Goal: Task Accomplishment & Management: Manage account settings

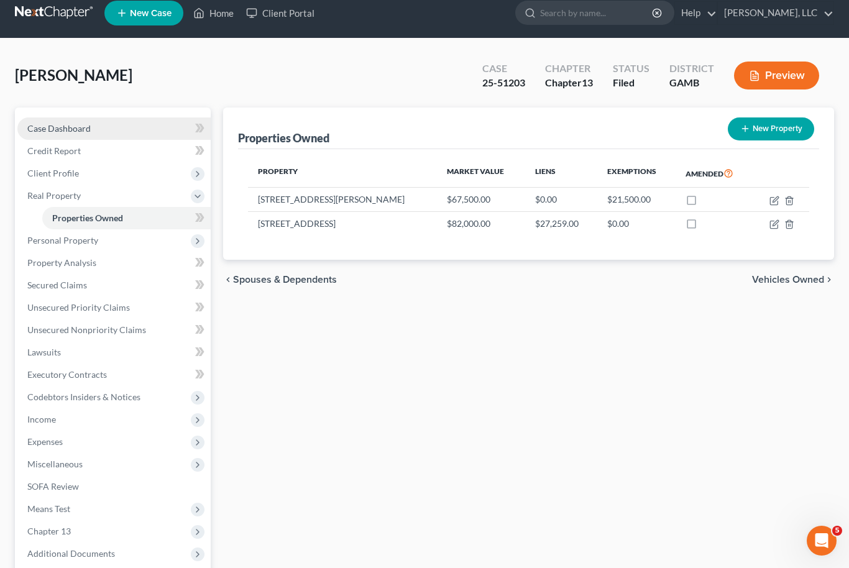
click at [70, 129] on span "Case Dashboard" at bounding box center [58, 128] width 63 height 11
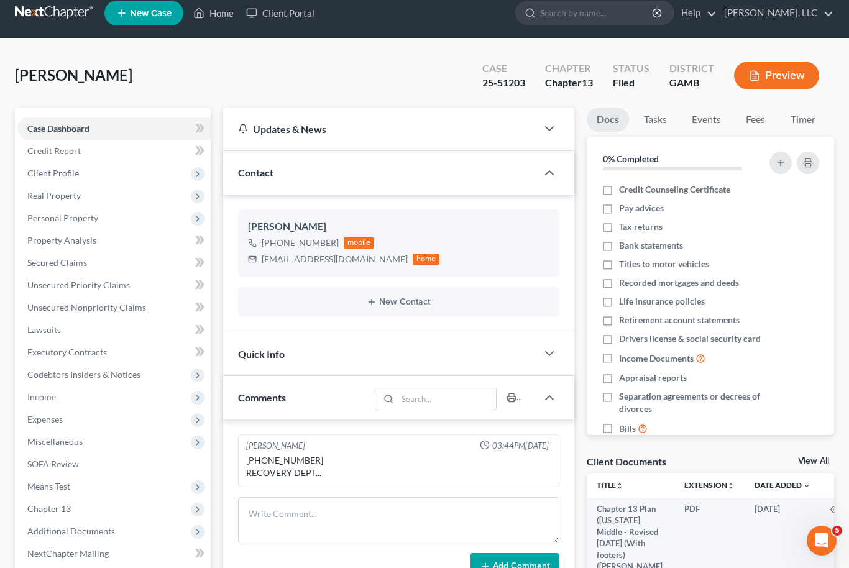
click at [825, 463] on link "View All" at bounding box center [813, 461] width 31 height 9
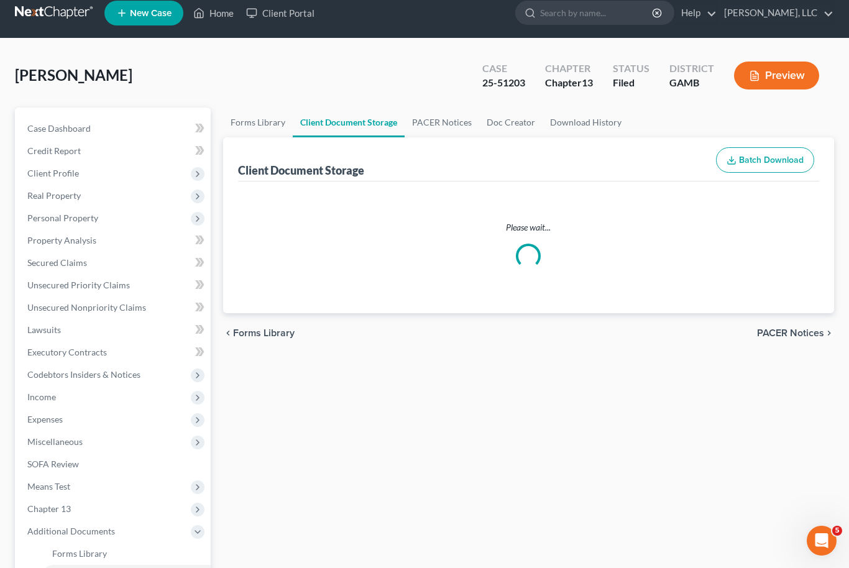
select select "12"
select select "6"
select select "22"
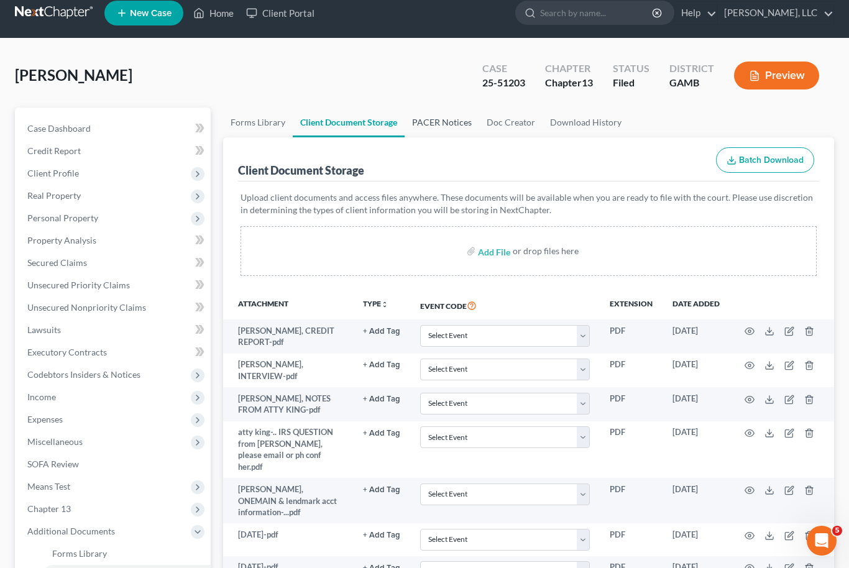
click at [446, 129] on link "PACER Notices" at bounding box center [442, 122] width 75 height 30
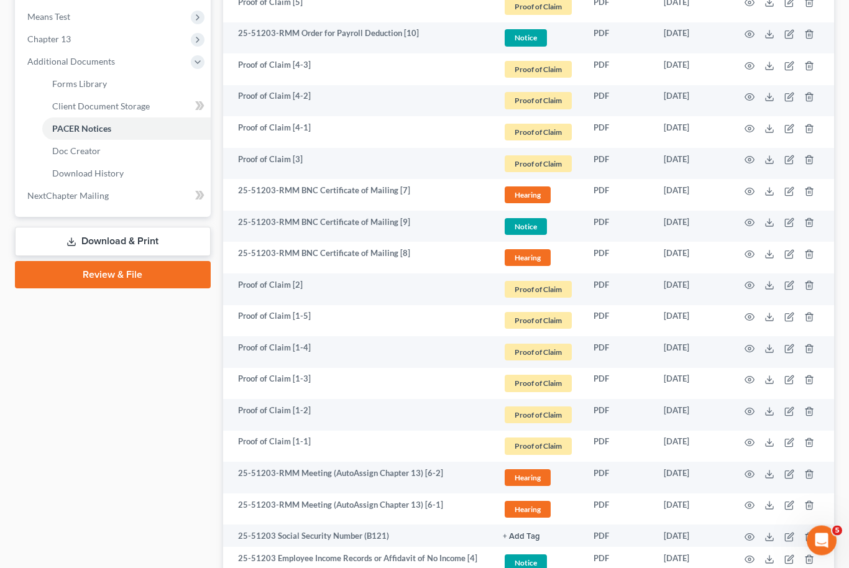
scroll to position [574, 0]
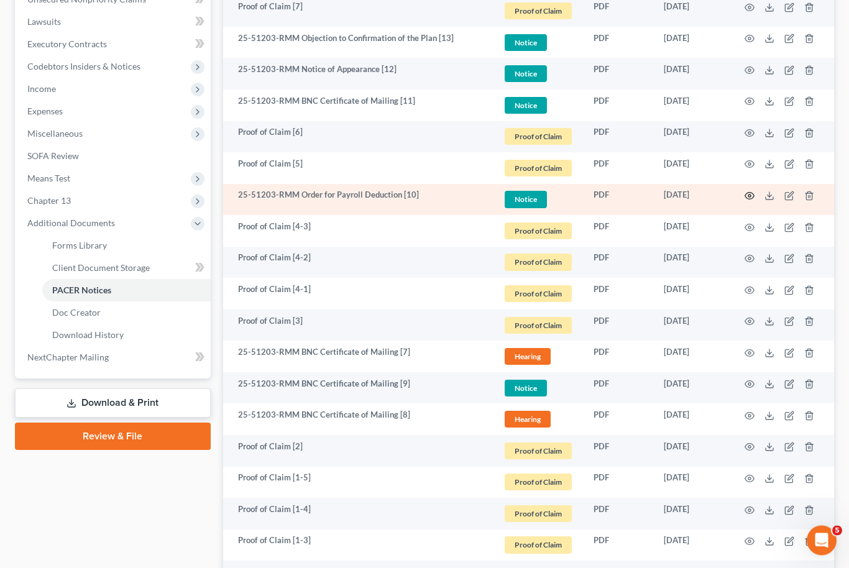
click at [748, 195] on circle "button" at bounding box center [749, 196] width 2 height 2
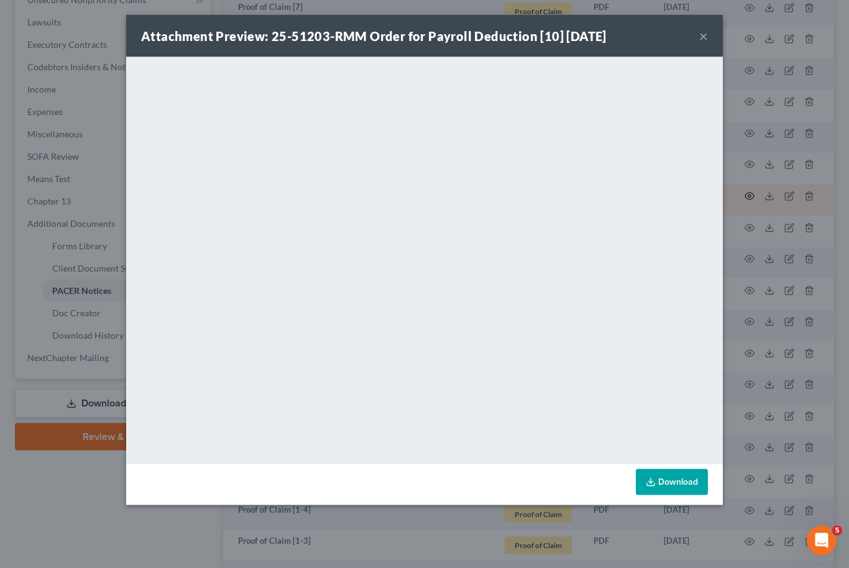
scroll to position [320, 0]
click at [703, 37] on button "×" at bounding box center [703, 36] width 9 height 15
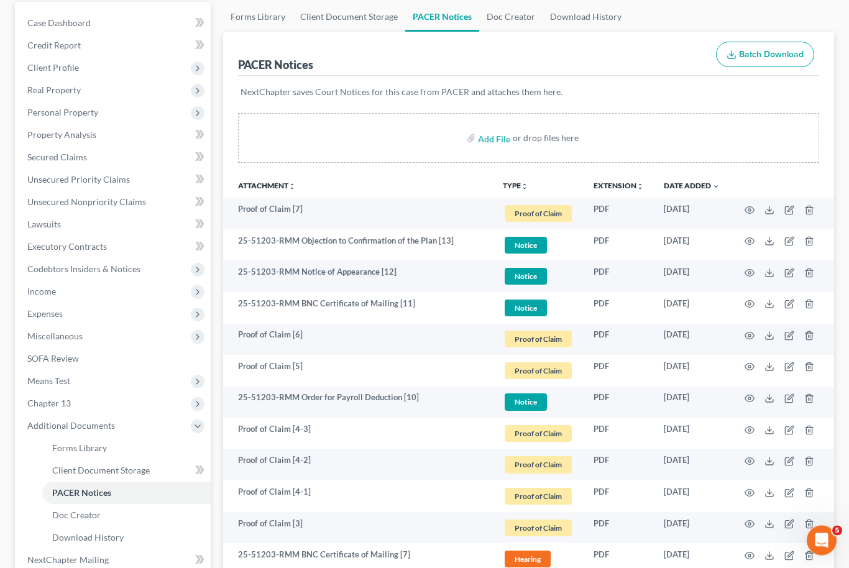
scroll to position [0, 0]
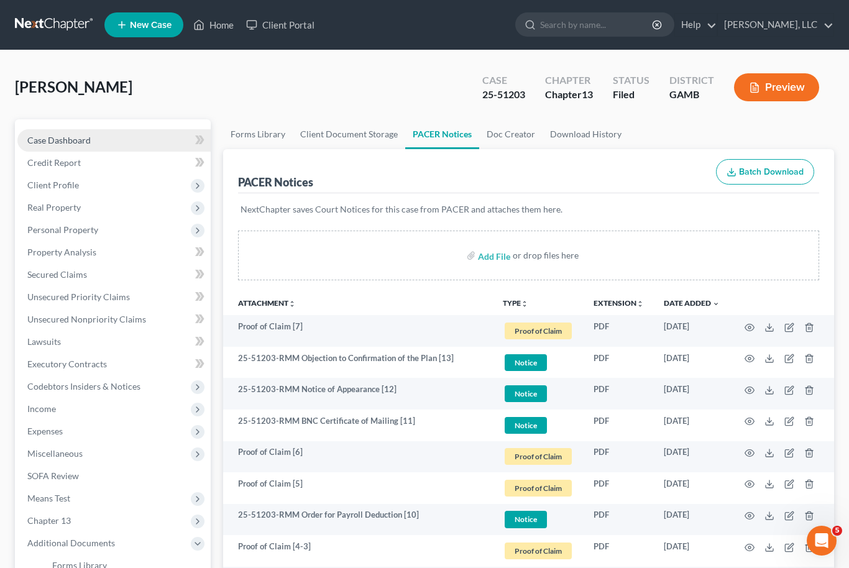
click at [81, 139] on span "Case Dashboard" at bounding box center [58, 140] width 63 height 11
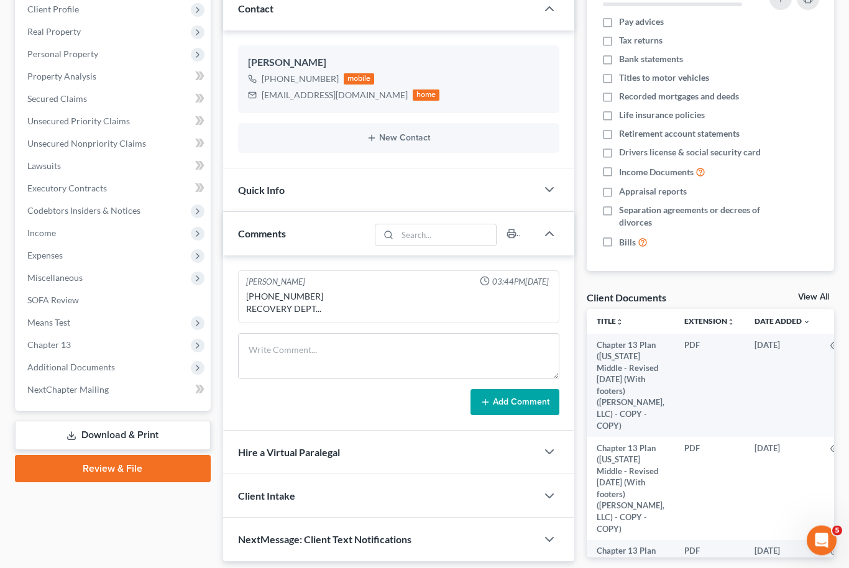
scroll to position [190, 0]
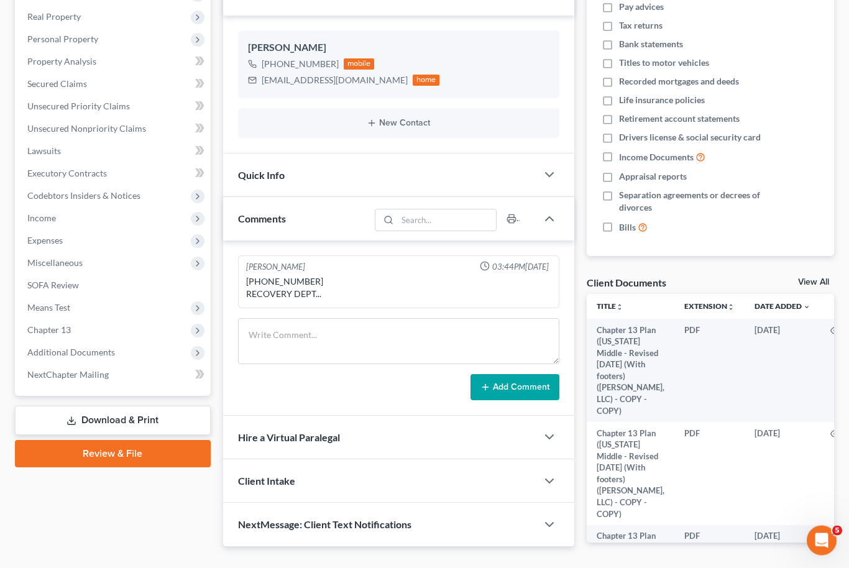
click at [820, 278] on link "View All" at bounding box center [813, 282] width 31 height 9
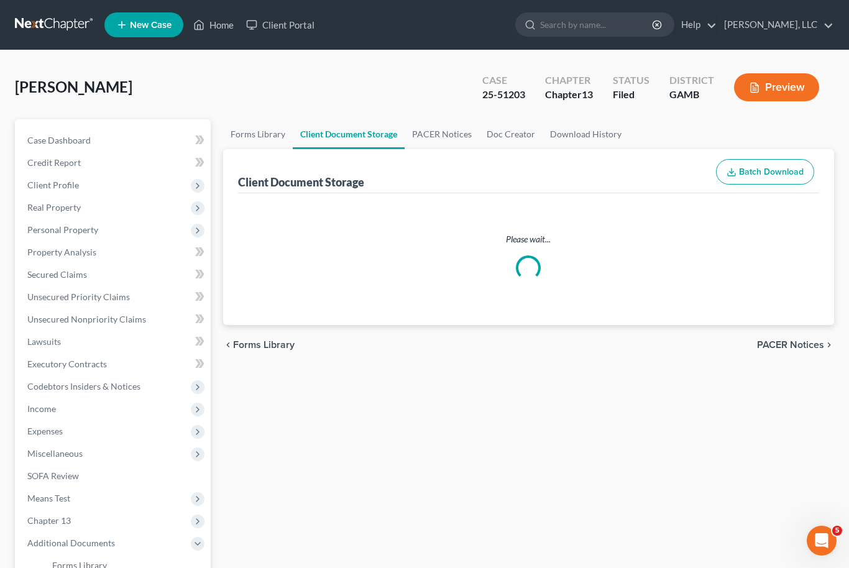
select select "12"
select select "6"
select select "22"
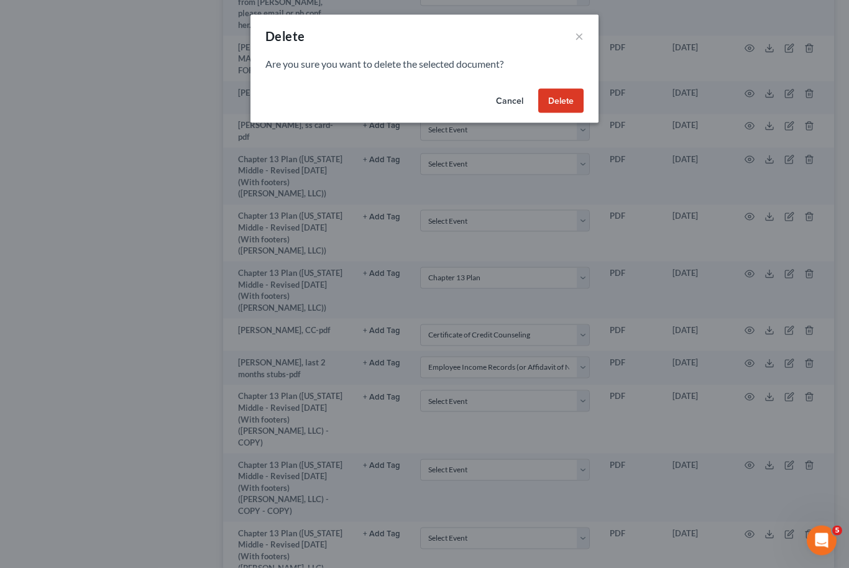
scroll to position [1046, 0]
click at [564, 106] on button "Delete" at bounding box center [560, 101] width 45 height 25
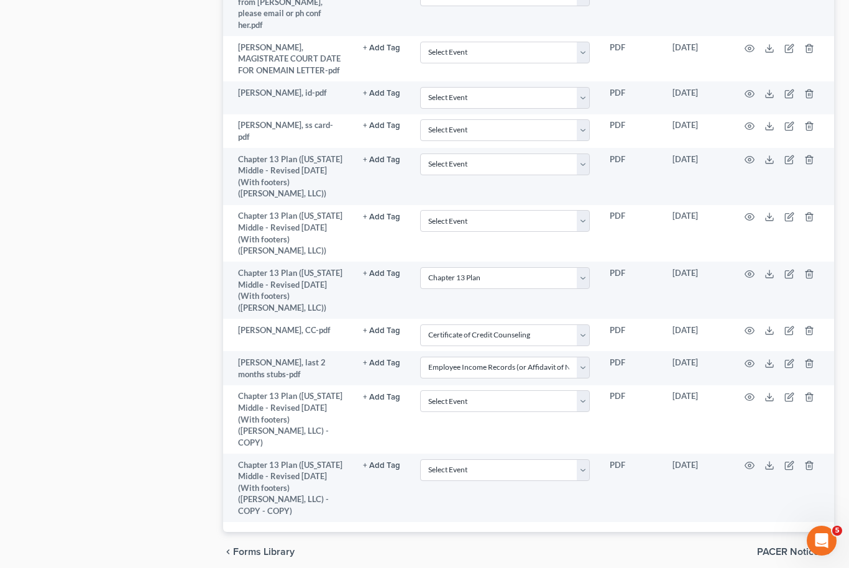
scroll to position [990, 0]
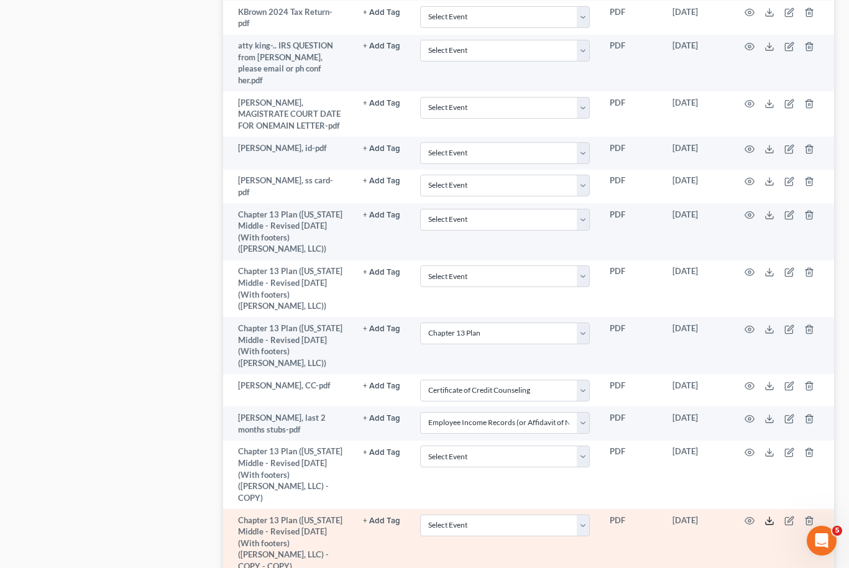
click at [771, 520] on polyline at bounding box center [769, 521] width 4 height 2
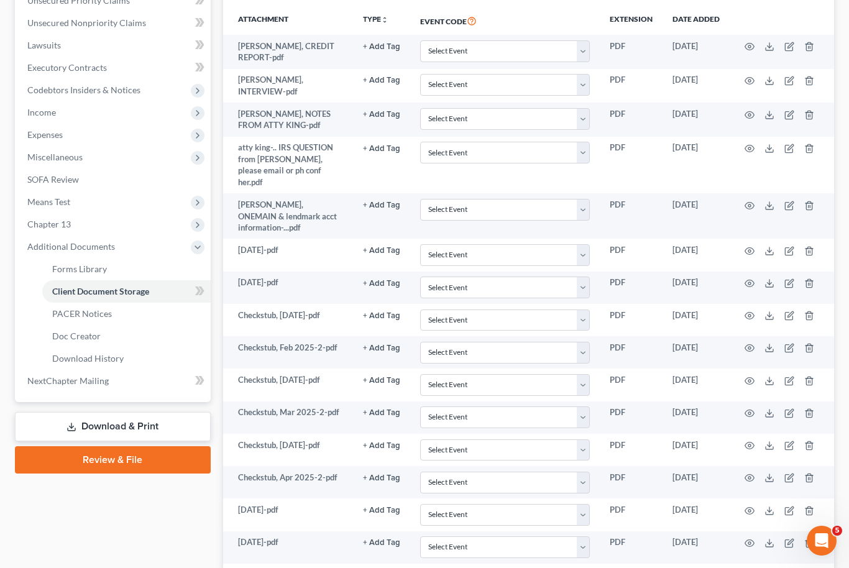
scroll to position [299, 0]
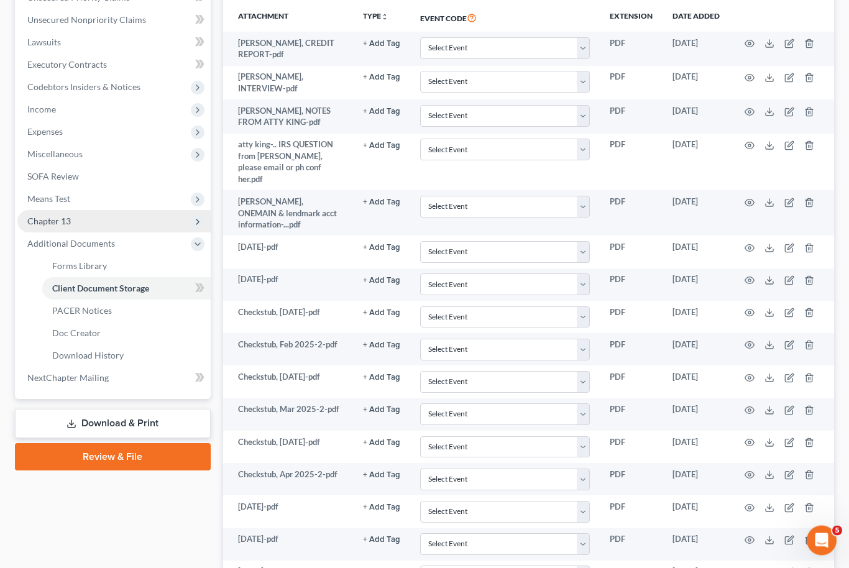
click at [43, 224] on span "Chapter 13" at bounding box center [48, 221] width 43 height 11
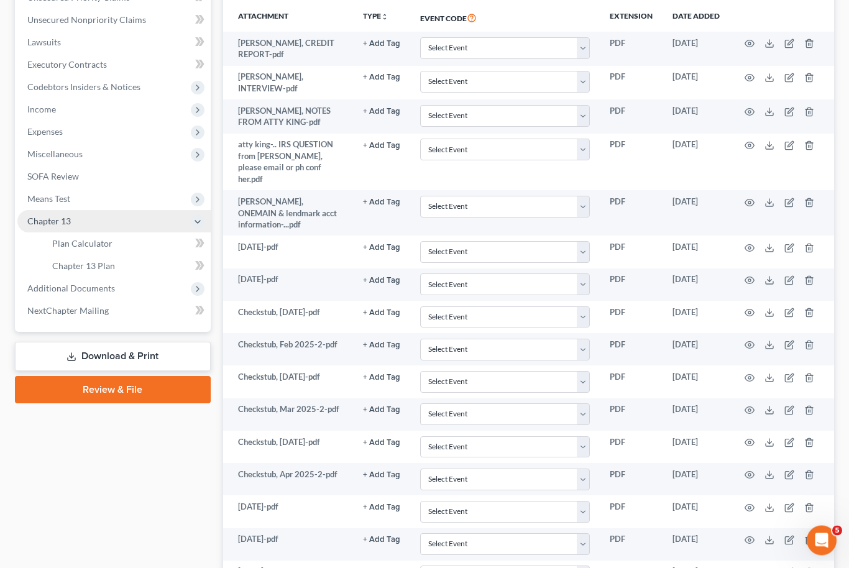
scroll to position [300, 0]
click at [80, 267] on span "Chapter 13 Plan" at bounding box center [83, 265] width 63 height 11
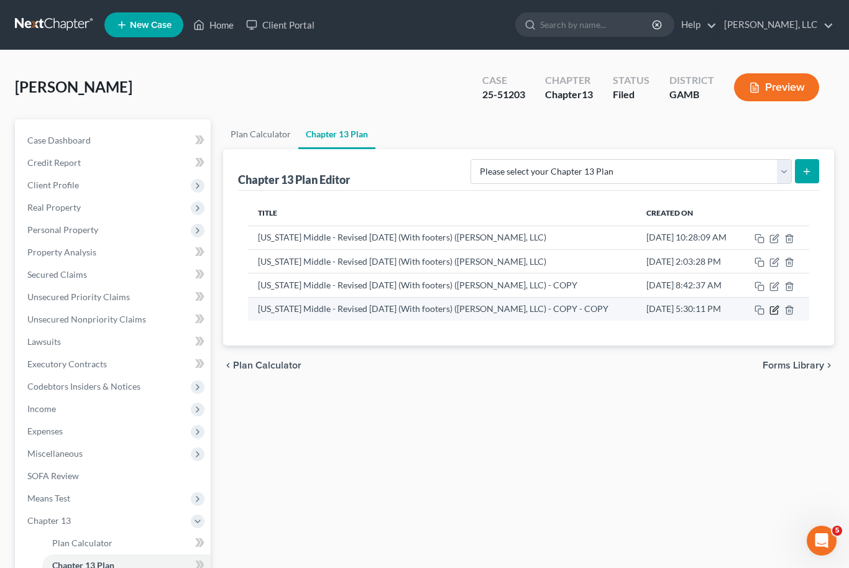
click at [774, 313] on icon "button" at bounding box center [773, 310] width 7 height 7
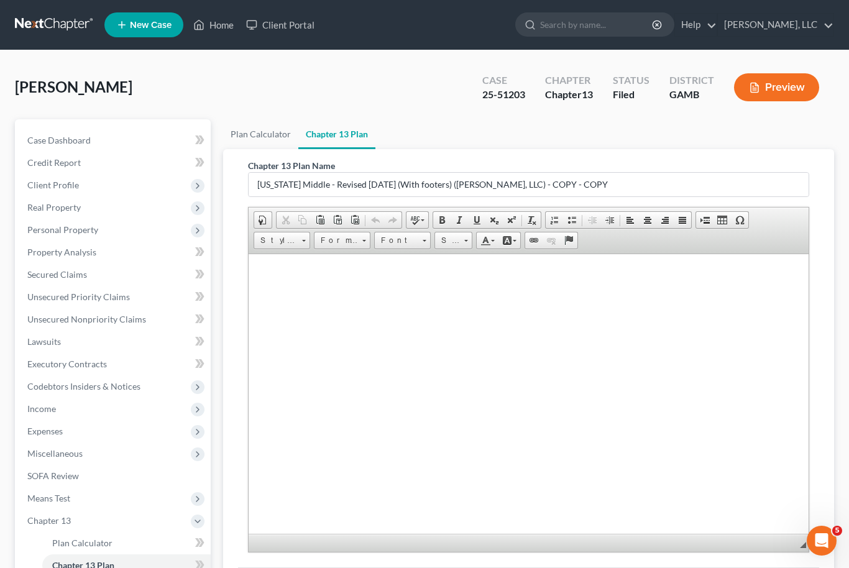
scroll to position [6618, 27]
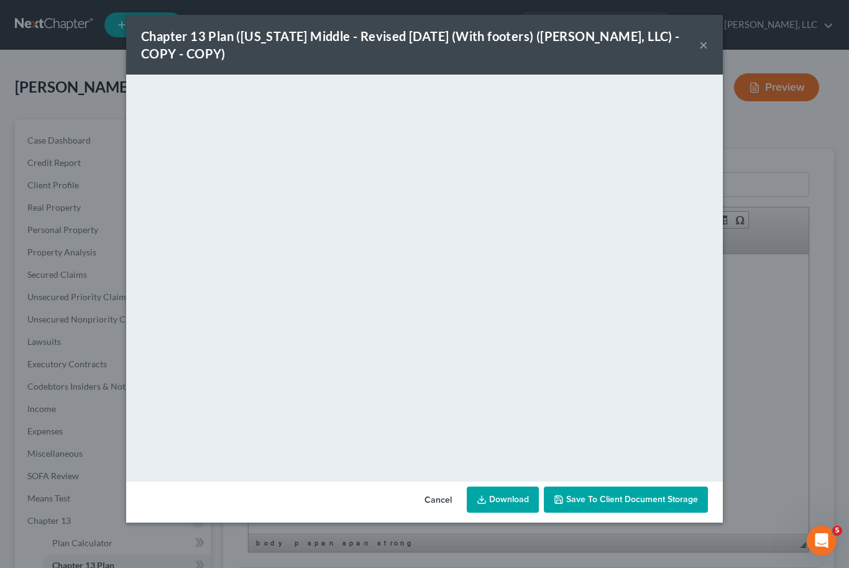
click at [496, 497] on link "Download" at bounding box center [503, 500] width 72 height 26
click at [646, 498] on span "Save to Client Document Storage" at bounding box center [632, 499] width 132 height 11
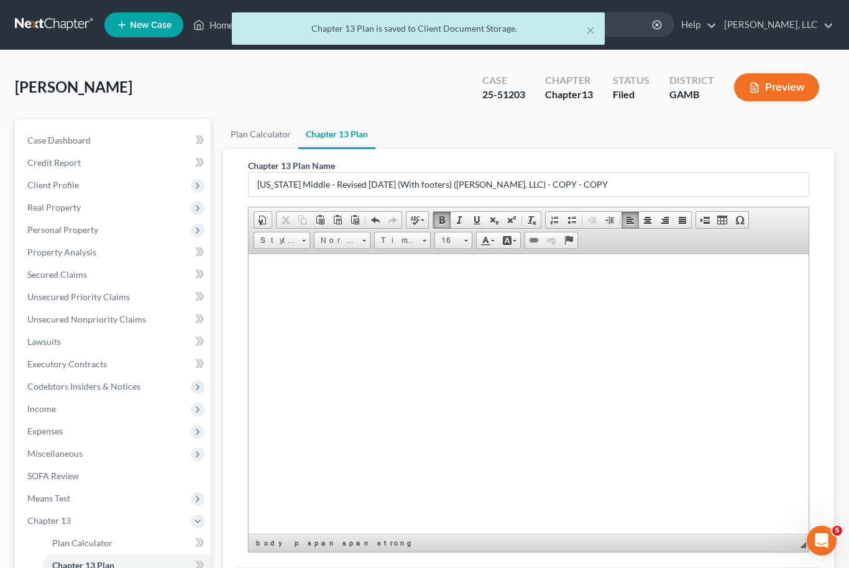
scroll to position [140, 0]
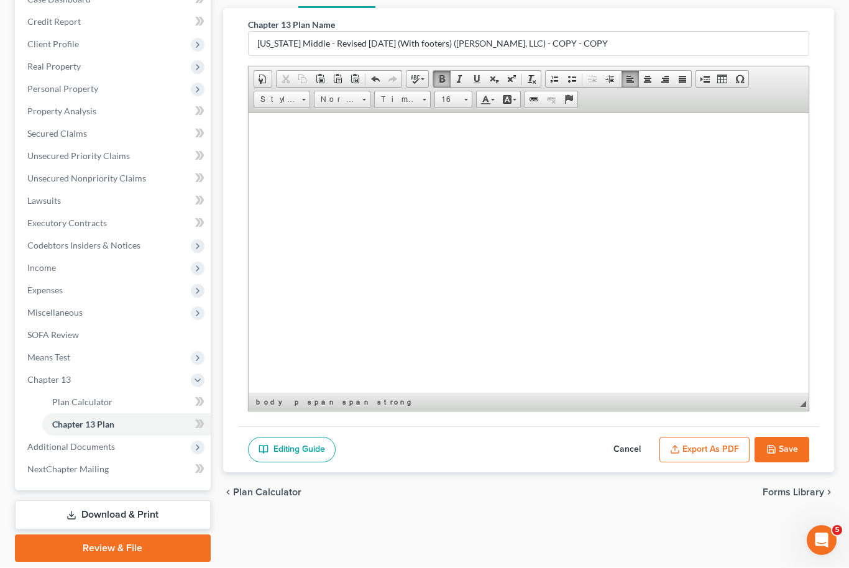
click at [786, 453] on button "Save" at bounding box center [781, 450] width 55 height 26
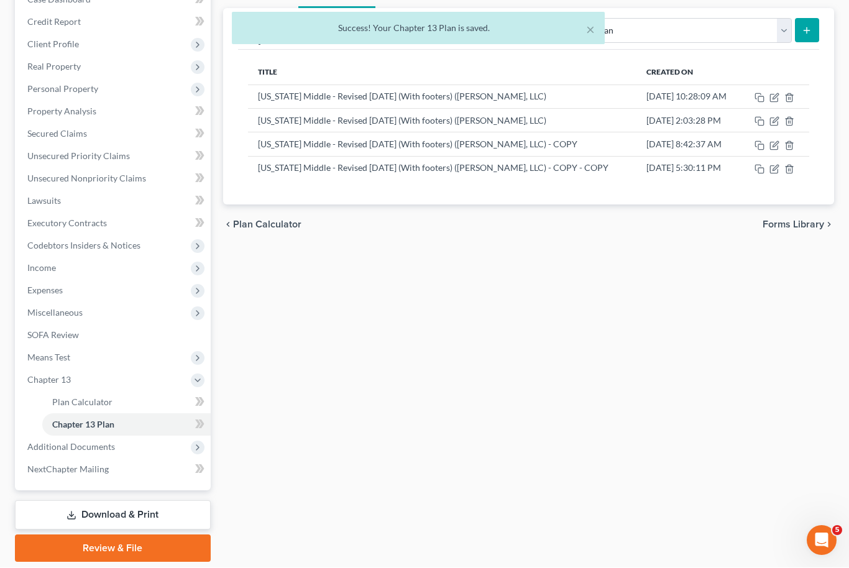
scroll to position [0, 0]
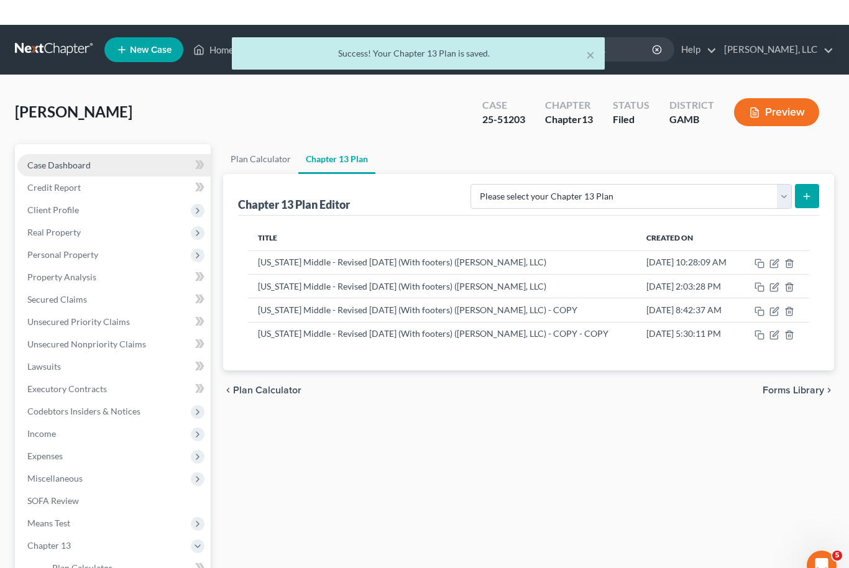
click at [58, 131] on link "Case Dashboard" at bounding box center [113, 140] width 193 height 22
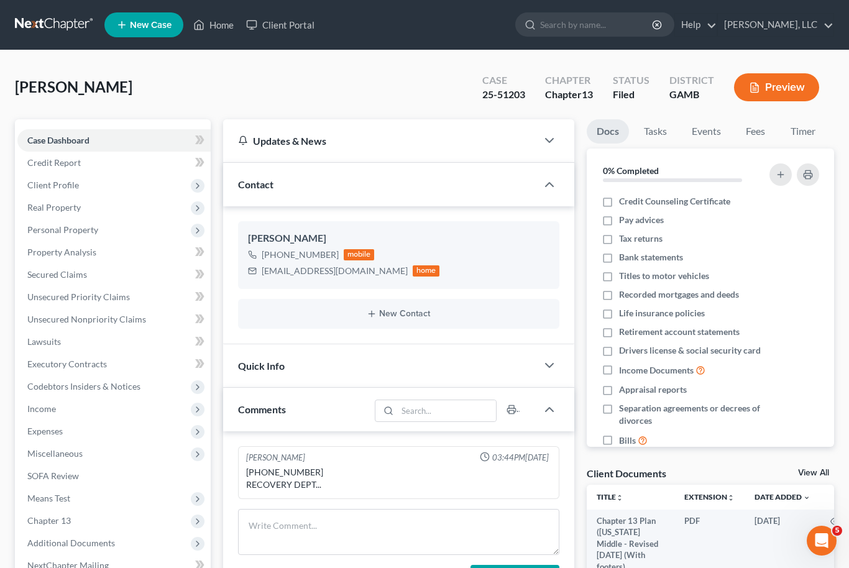
scroll to position [190, 0]
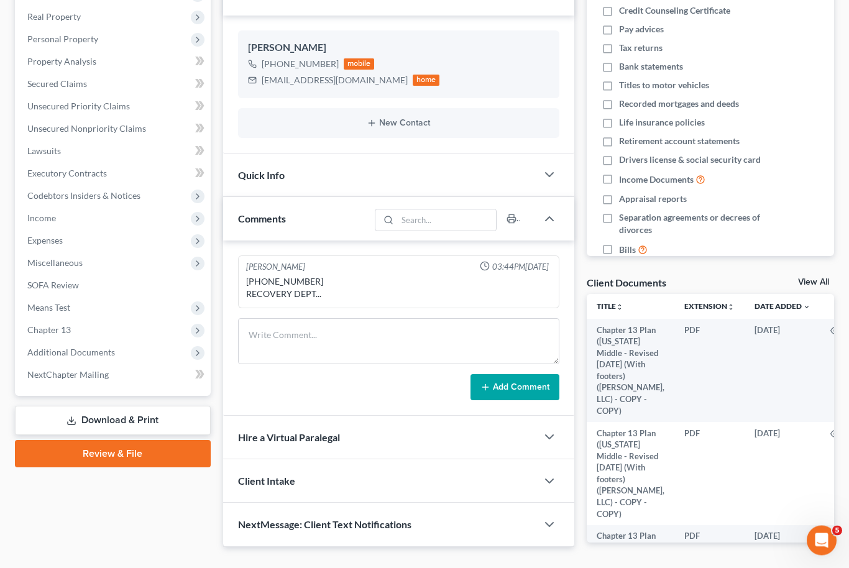
click at [820, 273] on div "Docs Tasks Events Fees Timer 0% Completed Nothing here yet! Credit Counseling C…" at bounding box center [710, 246] width 260 height 634
click at [821, 278] on link "View All" at bounding box center [813, 282] width 31 height 9
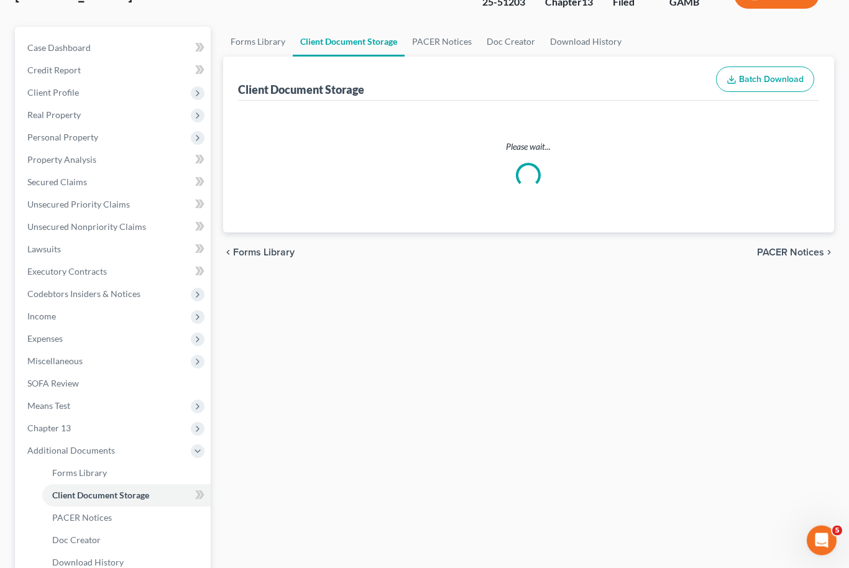
select select "12"
select select "6"
select select "22"
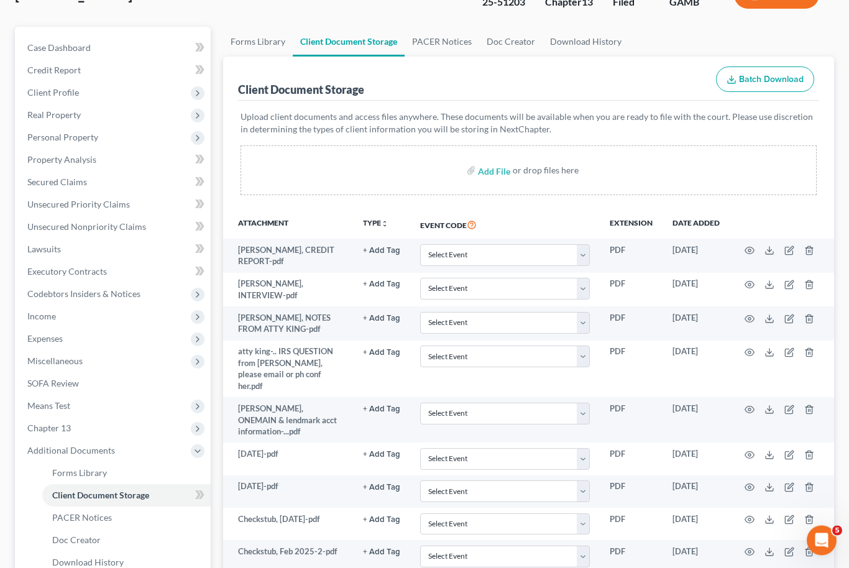
click at [819, 273] on td at bounding box center [781, 256] width 104 height 34
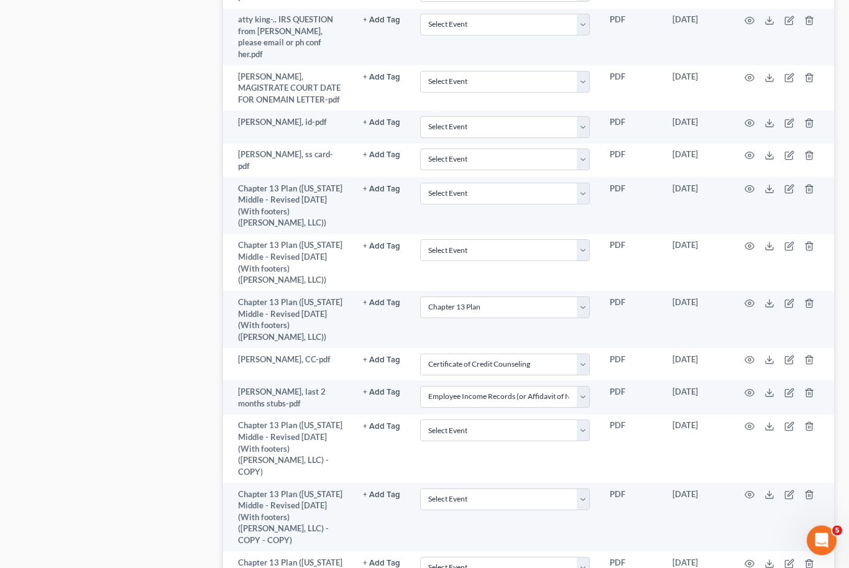
scroll to position [1046, 0]
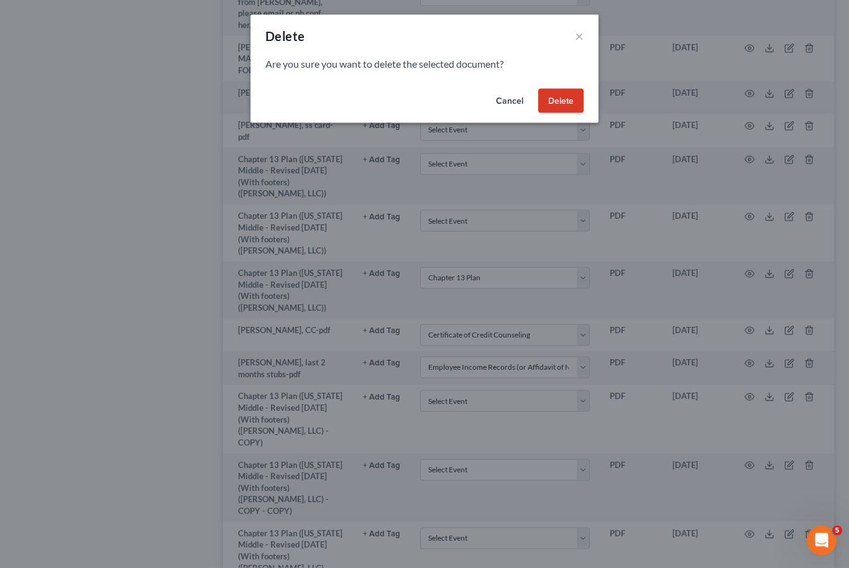
click at [580, 92] on button "Delete" at bounding box center [560, 101] width 45 height 25
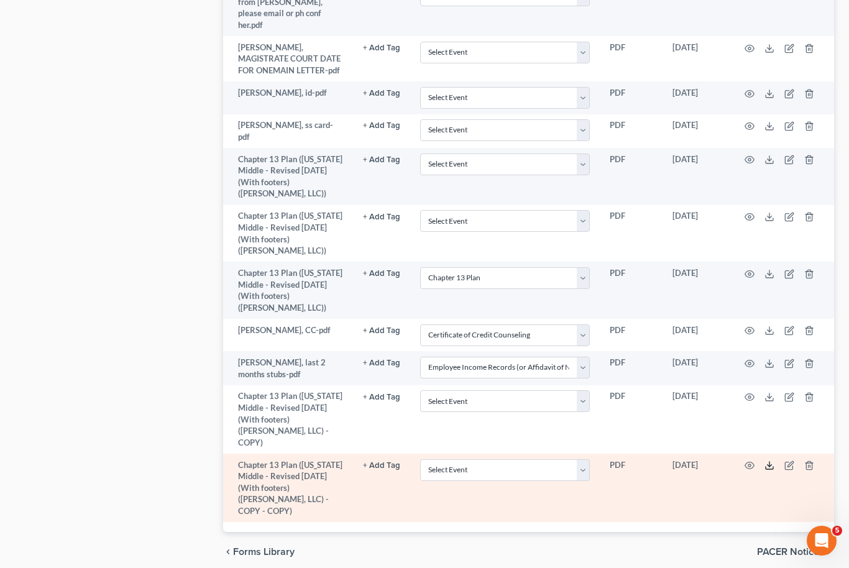
click at [769, 470] on icon at bounding box center [769, 465] width 10 height 10
